Goal: Information Seeking & Learning: Learn about a topic

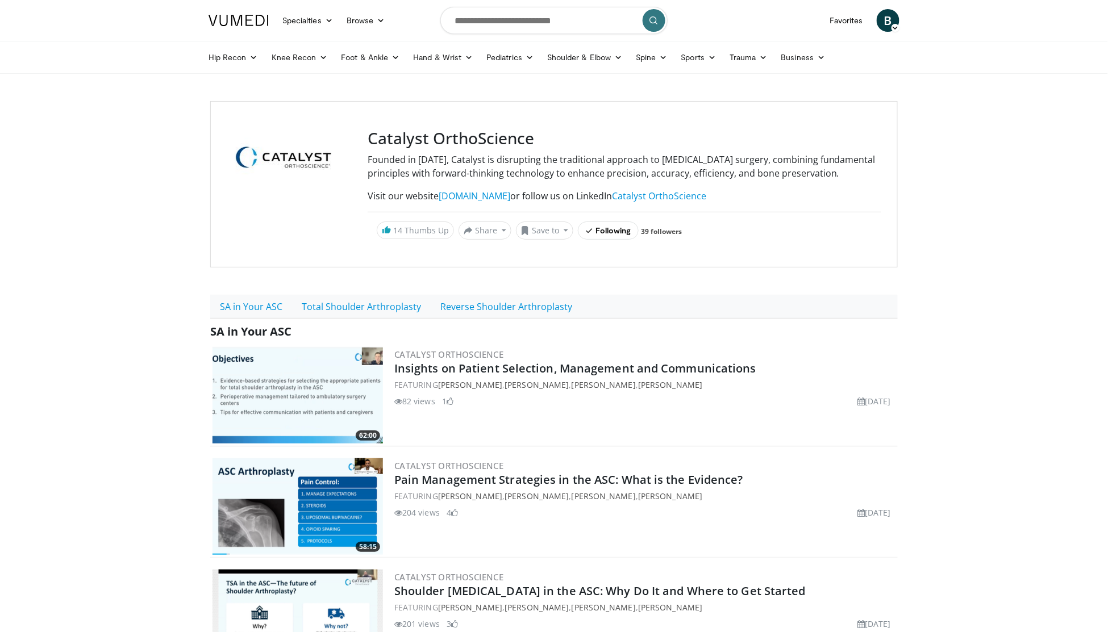
click at [880, 14] on span "B" at bounding box center [887, 20] width 23 height 23
click at [789, 168] on link "Settings" at bounding box center [825, 167] width 152 height 18
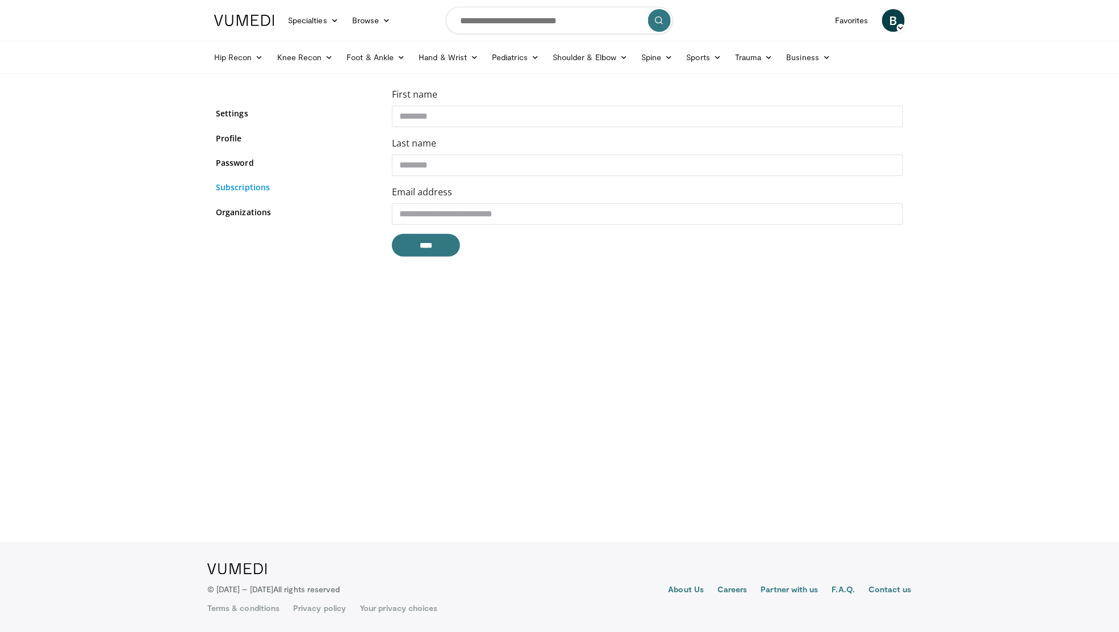
click at [266, 185] on link "Subscriptions" at bounding box center [295, 187] width 159 height 12
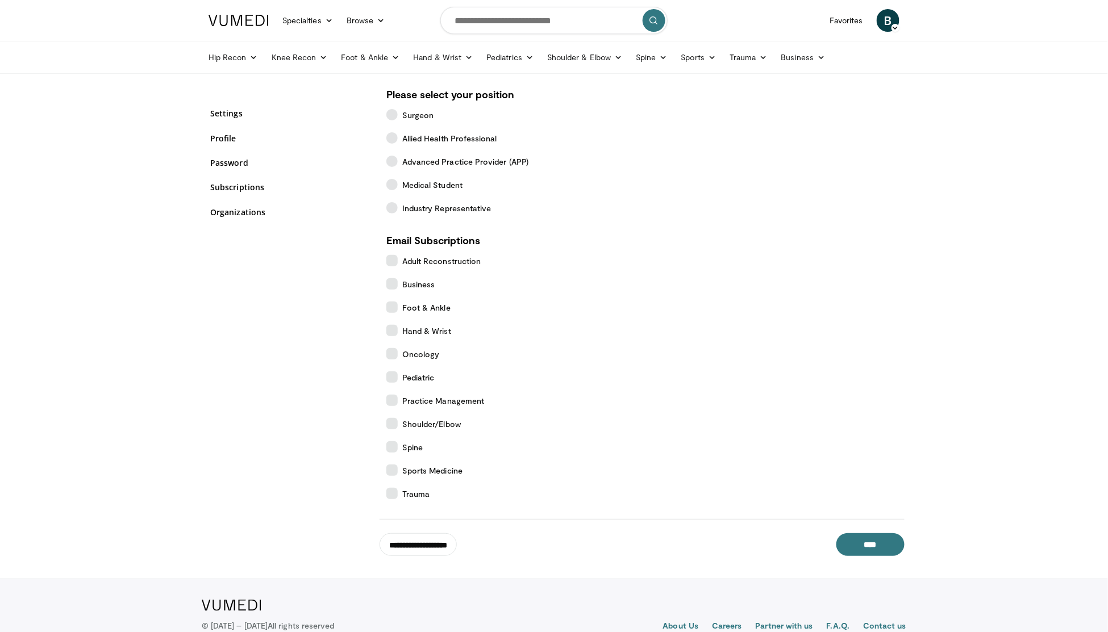
click at [248, 19] on img at bounding box center [238, 20] width 60 height 11
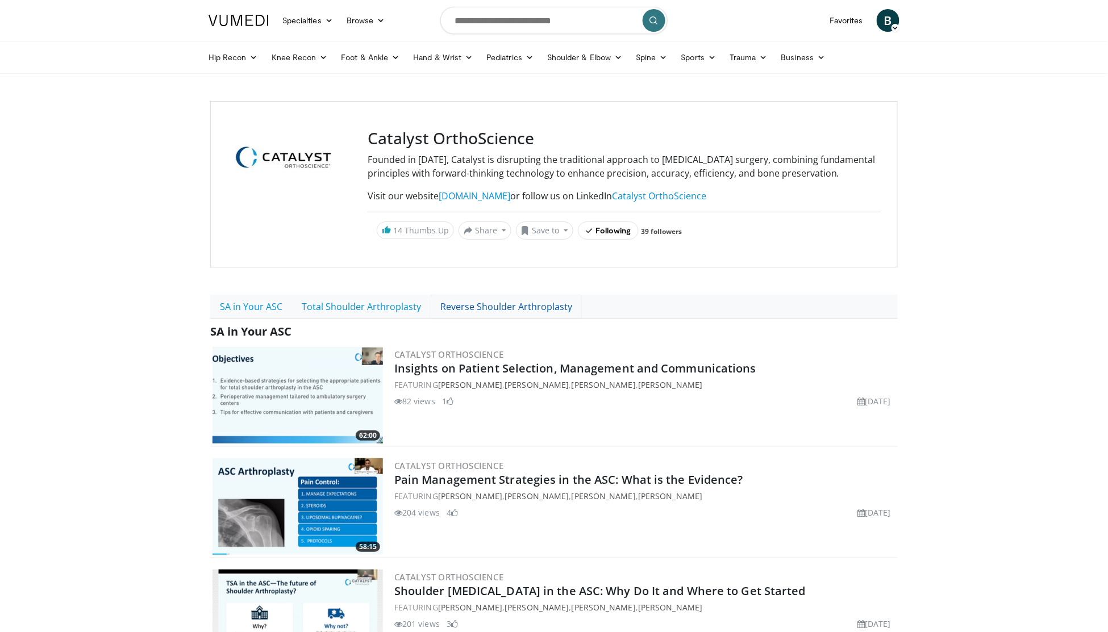
click at [504, 319] on link "Reverse Shoulder Arthroplasty" at bounding box center [506, 307] width 151 height 24
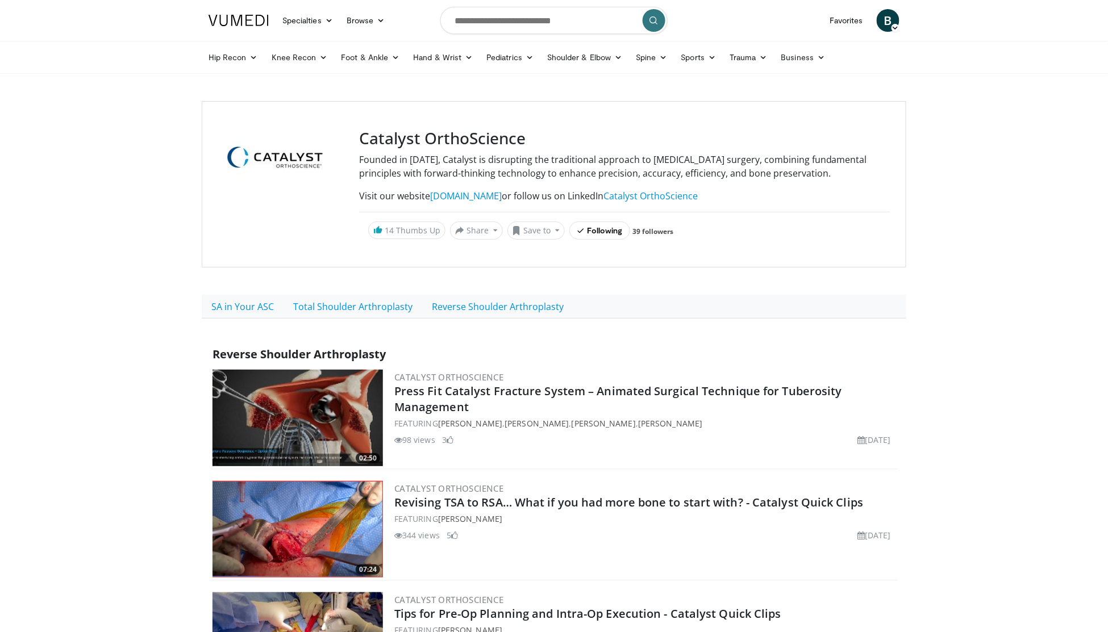
drag, startPoint x: 0, startPoint y: 0, endPoint x: 381, endPoint y: 321, distance: 497.8
click at [381, 321] on p at bounding box center [553, 326] width 687 height 14
click at [382, 314] on link "Total Shoulder Arthroplasty" at bounding box center [352, 307] width 139 height 24
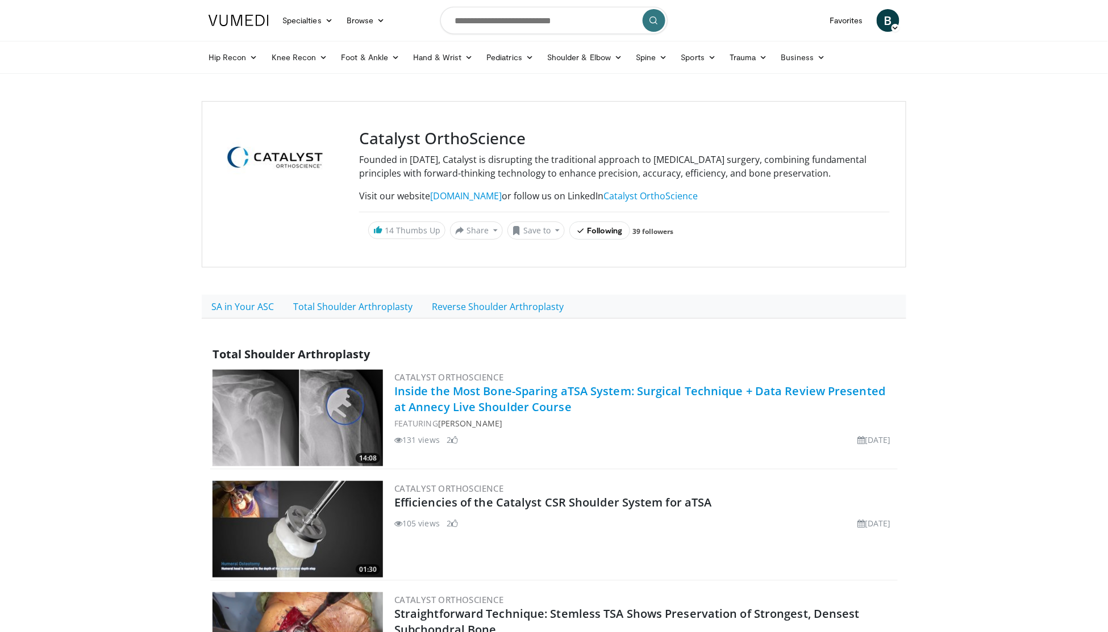
click at [484, 400] on link "Inside the Most Bone-Sparing aTSA System: Surgical Technique + Data Review Pres…" at bounding box center [639, 398] width 491 height 31
